Goal: Check status

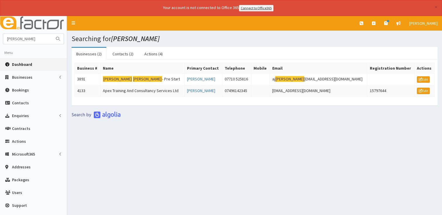
click at [21, 64] on span "Dashboard" at bounding box center [22, 64] width 20 height 5
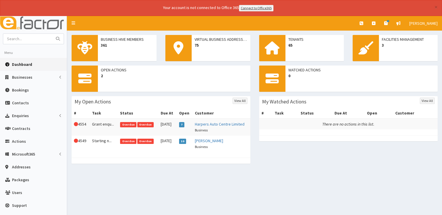
click at [14, 63] on span "Dashboard" at bounding box center [22, 64] width 20 height 5
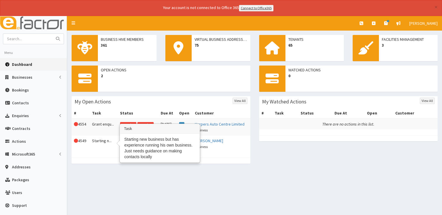
click at [99, 140] on td "Starting n..." at bounding box center [104, 143] width 28 height 17
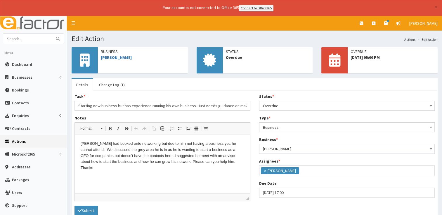
scroll to position [31, 0]
click at [109, 85] on link "Change Log (1)" at bounding box center [111, 85] width 35 height 12
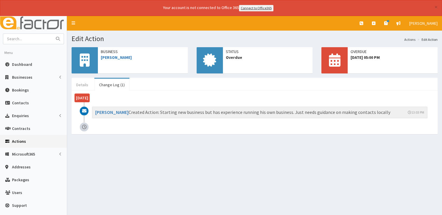
click at [84, 84] on link "Details" at bounding box center [82, 85] width 21 height 12
